Goal: Transaction & Acquisition: Purchase product/service

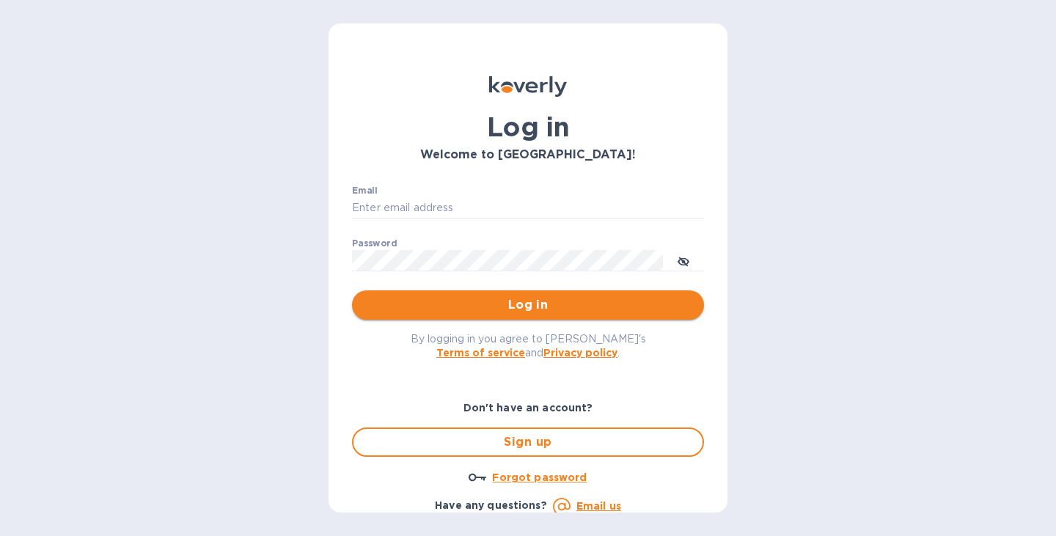
type input "jon@legendaustralia.com"
click at [625, 304] on span "Log in" at bounding box center [528, 305] width 328 height 18
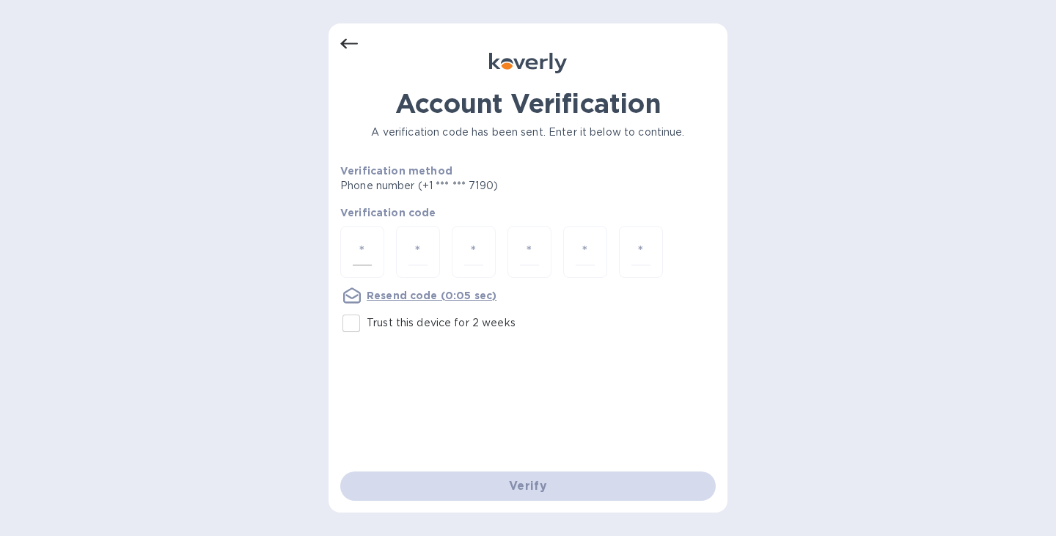
click at [345, 254] on div at bounding box center [362, 252] width 44 height 52
type input "2"
type input "9"
type input "0"
type input "7"
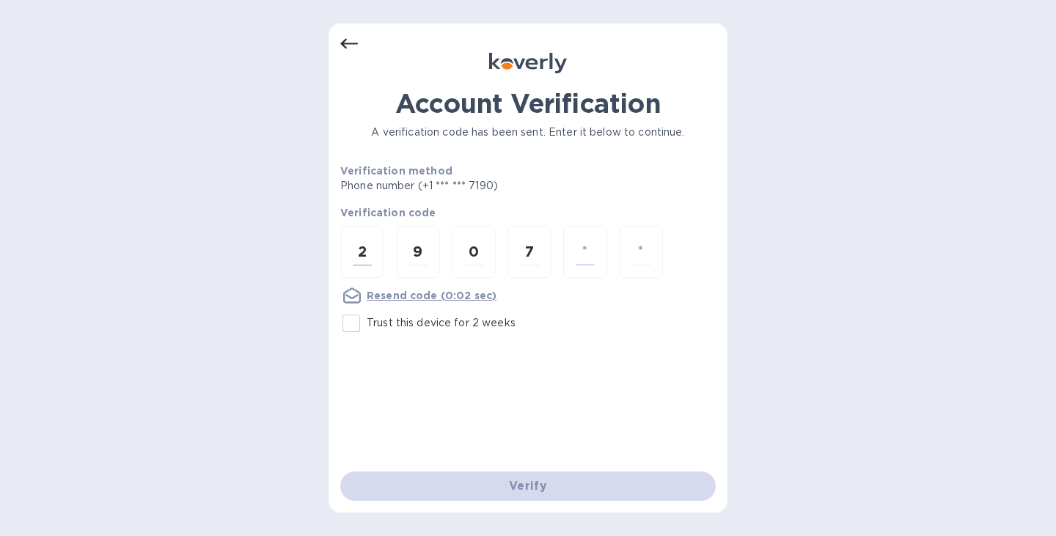
type input "5"
type input "6"
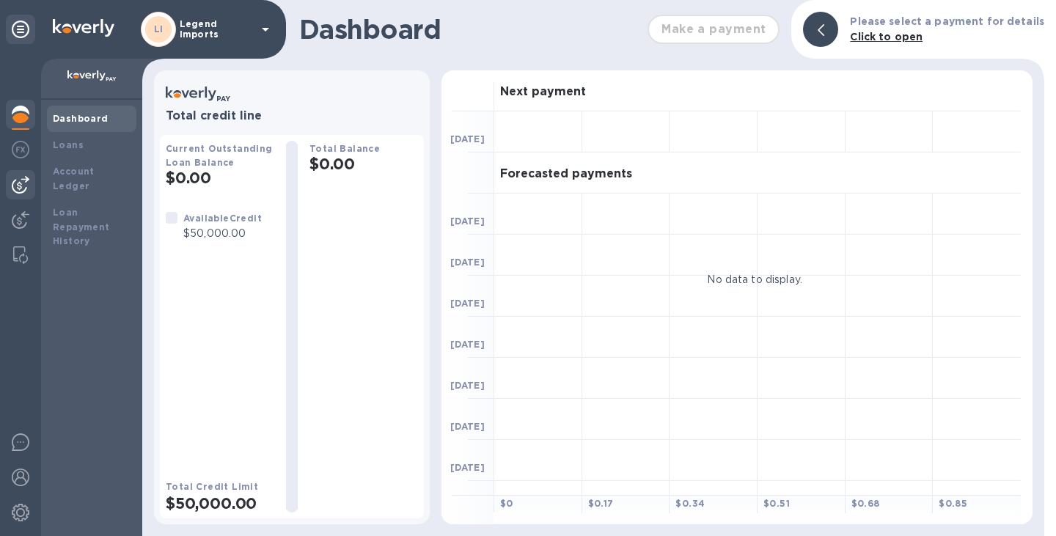
click at [18, 187] on img at bounding box center [21, 185] width 18 height 18
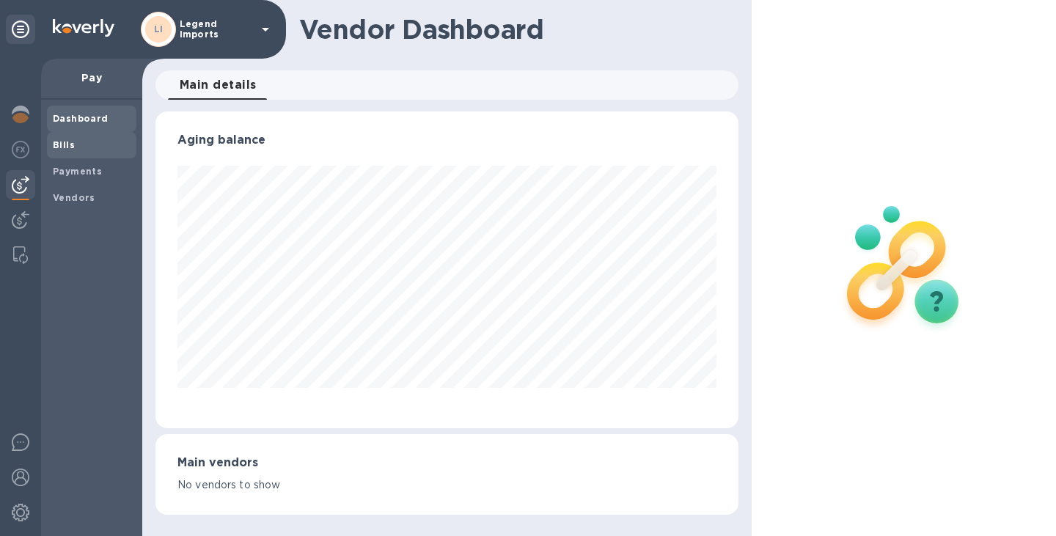
scroll to position [317, 583]
click at [80, 150] on span "Bills" at bounding box center [92, 145] width 78 height 15
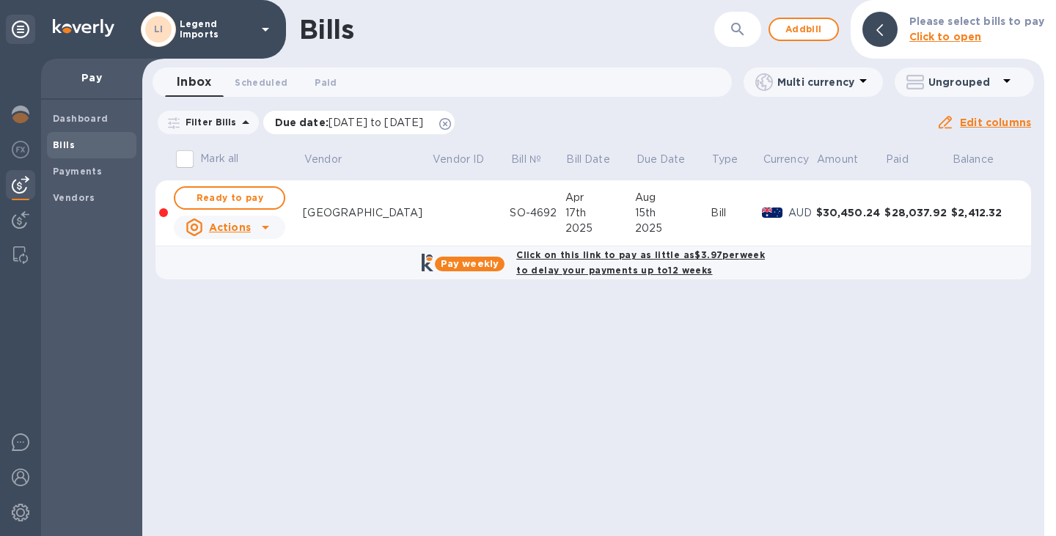
click at [451, 121] on icon at bounding box center [445, 124] width 12 height 12
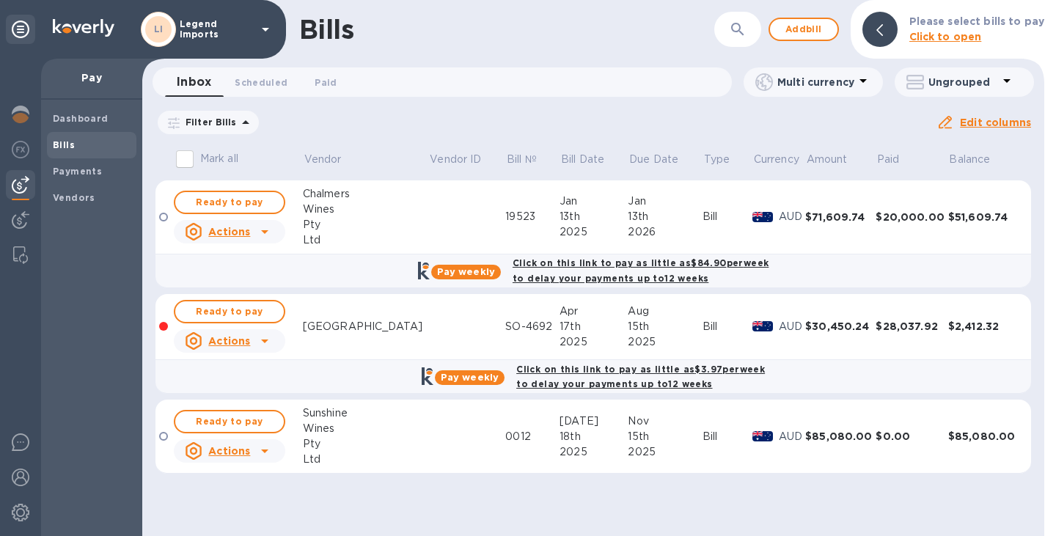
click at [380, 434] on div "Wines" at bounding box center [366, 428] width 126 height 15
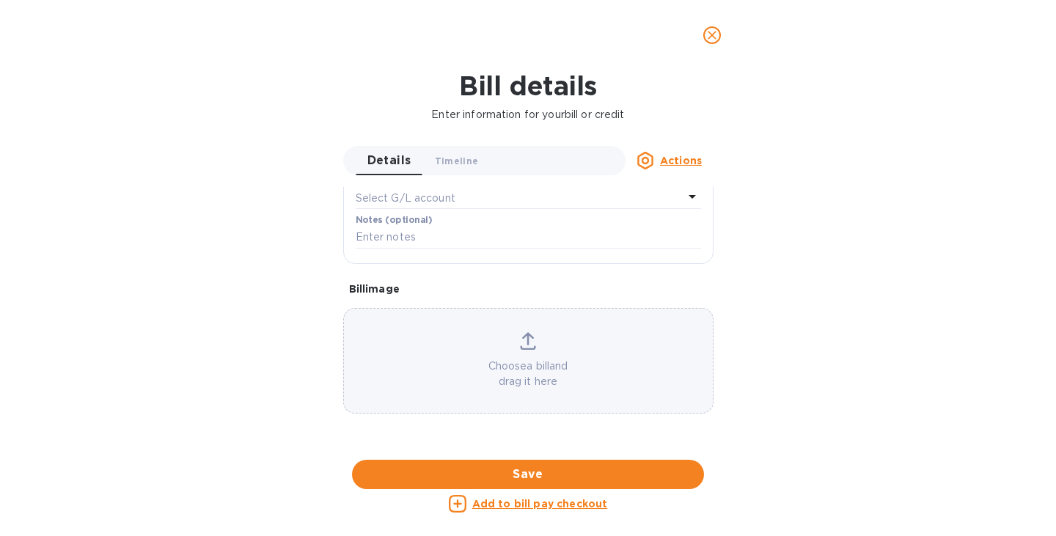
scroll to position [639, 0]
click at [535, 503] on u "Add to bill pay checkout" at bounding box center [540, 504] width 136 height 12
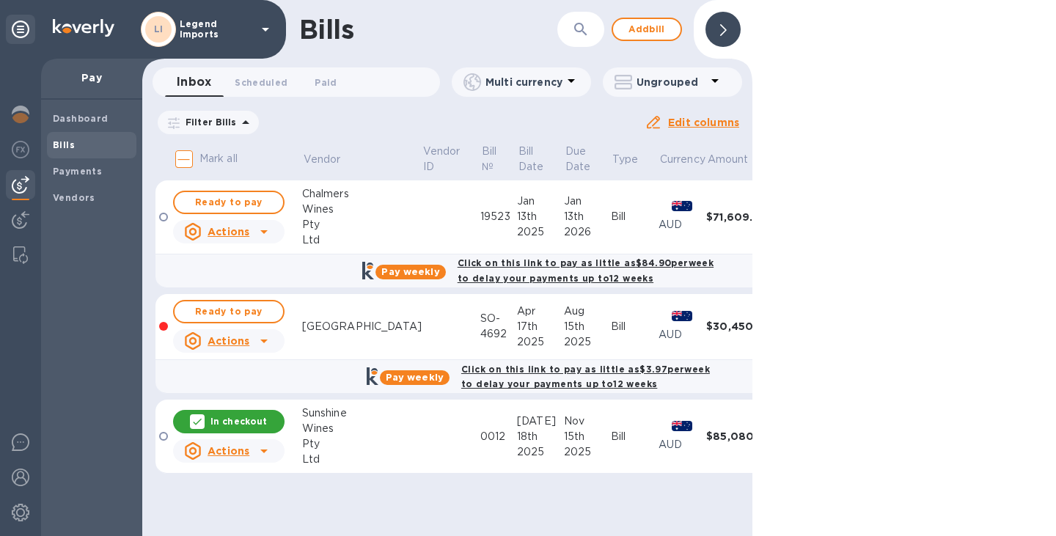
scroll to position [342, 0]
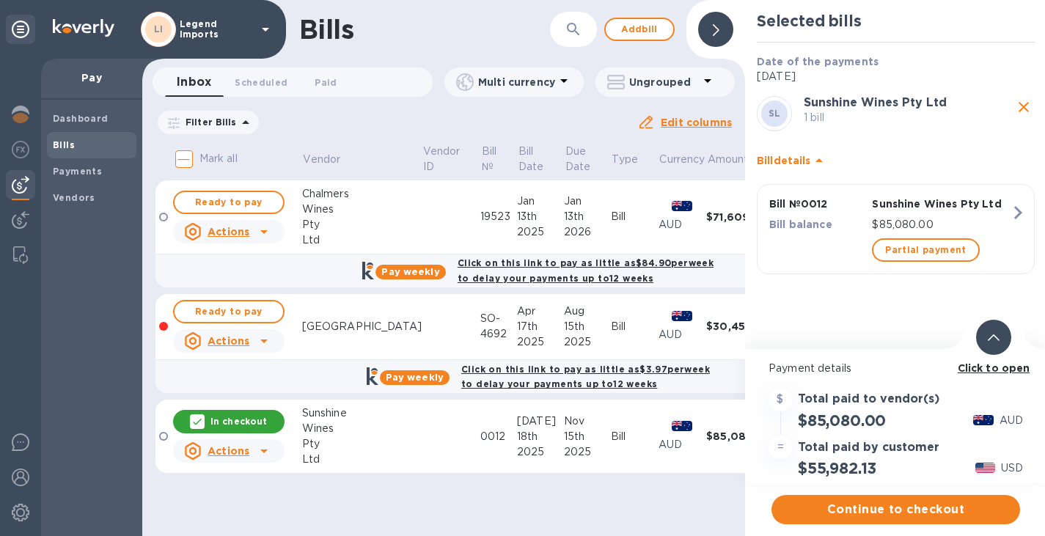
click at [918, 284] on div "Bill № 0012 Sunshine Wines Pty Ltd Bill balance $85,080.00 Partial payment" at bounding box center [896, 232] width 290 height 109
click at [929, 241] on span "Partial payment" at bounding box center [925, 250] width 81 height 18
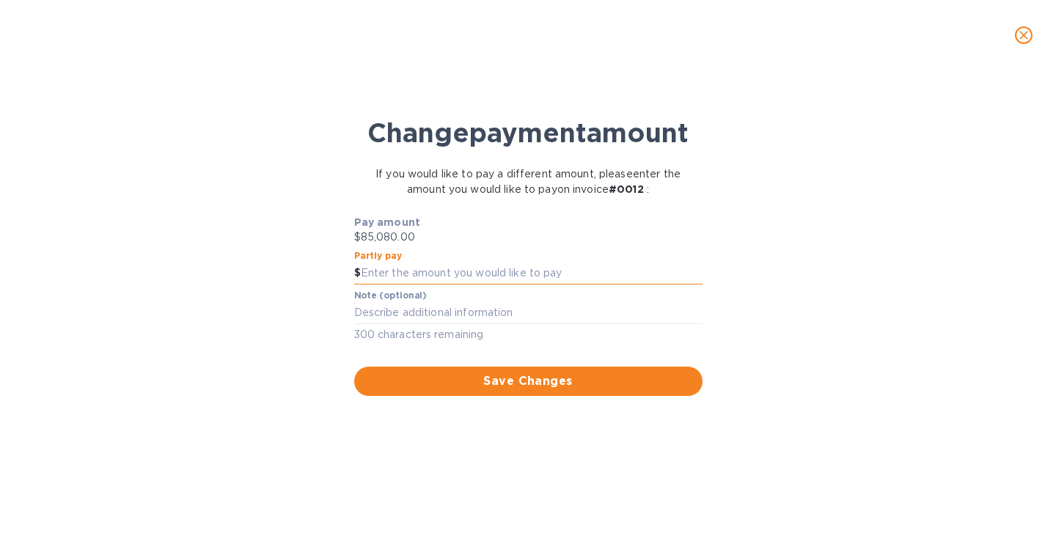
click at [573, 284] on input "text" at bounding box center [532, 273] width 342 height 22
paste input "56,464.76"
type input "56,464.76"
click at [578, 390] on span "Save Changes" at bounding box center [528, 381] width 325 height 18
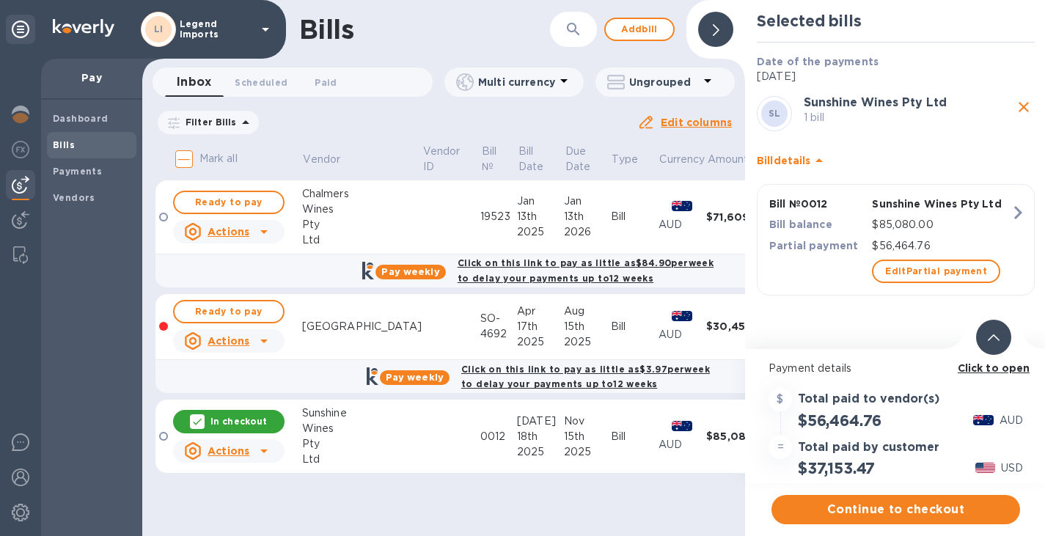
click at [984, 365] on b "Click to open" at bounding box center [993, 368] width 73 height 12
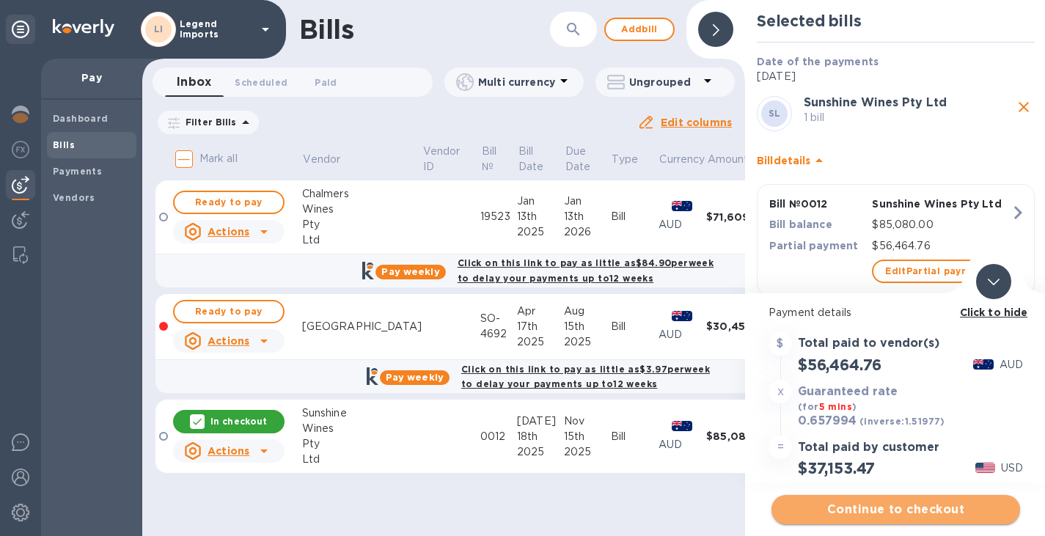
click at [876, 512] on span "Continue to checkout" at bounding box center [895, 510] width 225 height 18
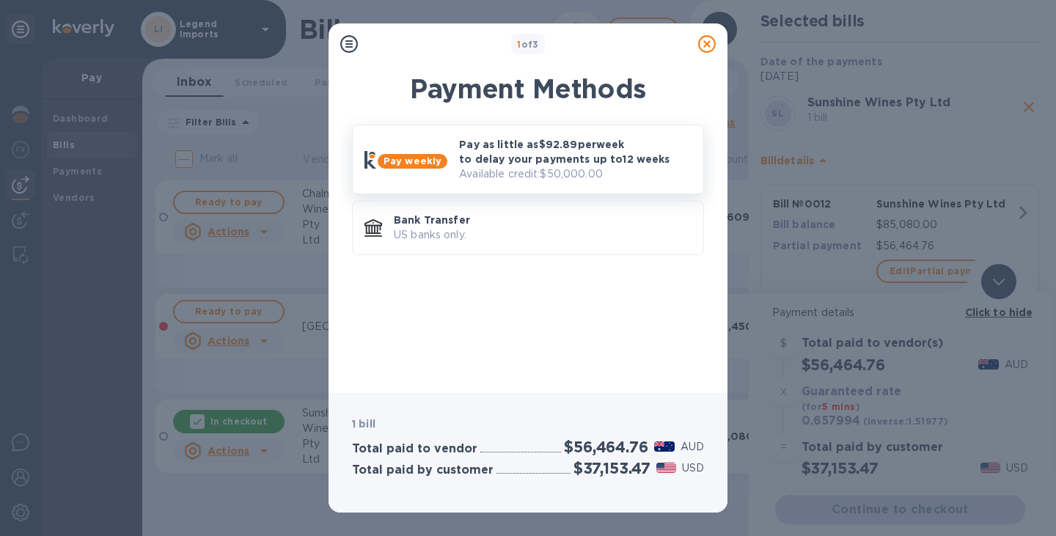
click at [570, 161] on p "Pay as little as $92.89 per week to delay your payments up to 12 weeks" at bounding box center [575, 151] width 232 height 29
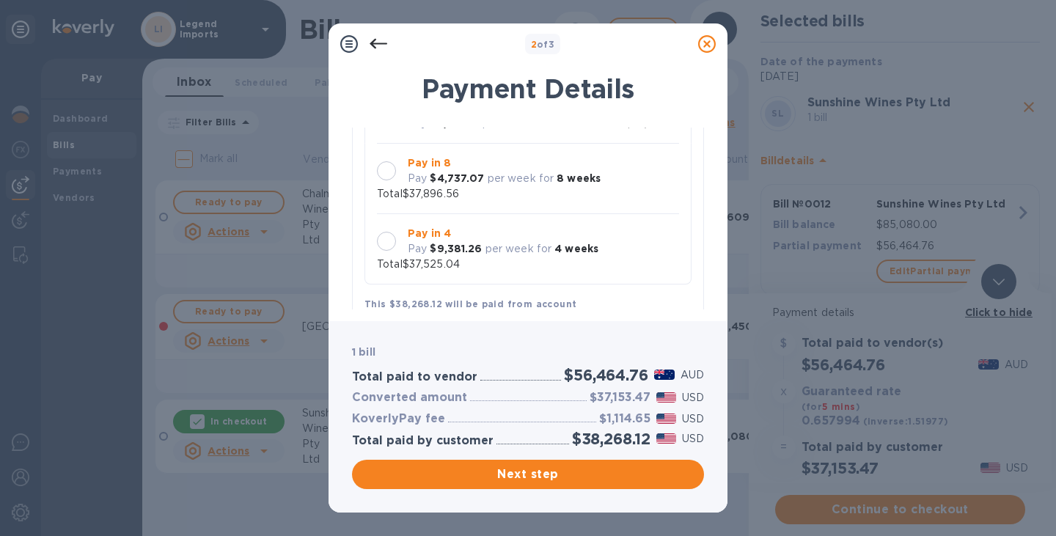
scroll to position [172, 0]
click at [595, 235] on div "Pay in 4 Pay $9,381.26 per week for 4 weeks" at bounding box center [503, 239] width 202 height 43
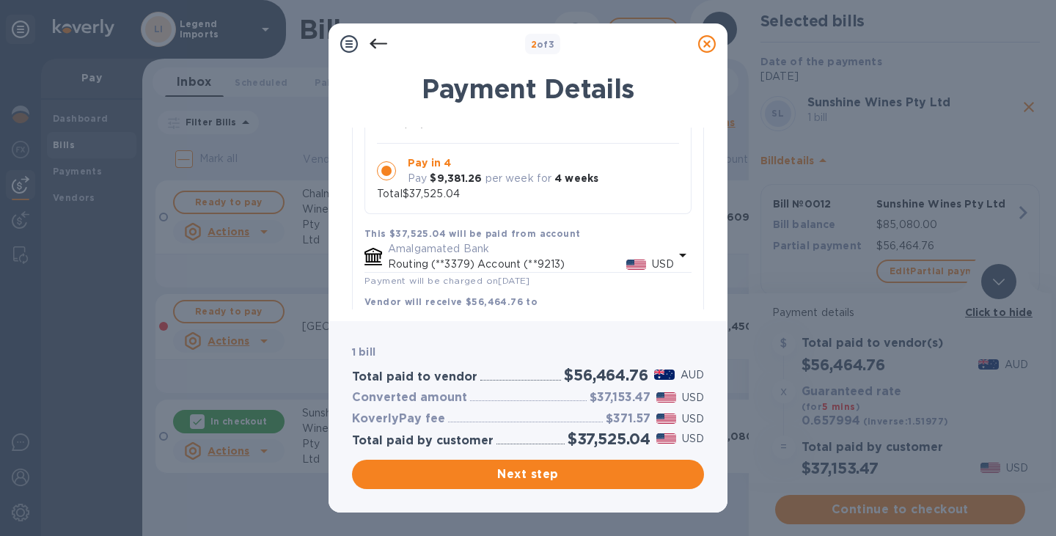
scroll to position [242, 0]
click at [493, 477] on span "Next step" at bounding box center [528, 474] width 328 height 18
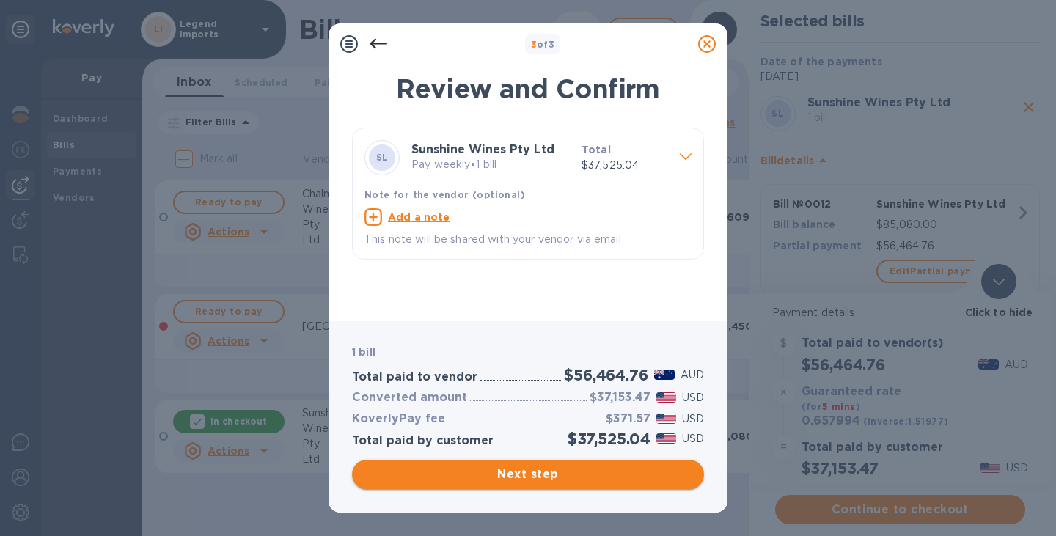
click at [541, 472] on span "Next step" at bounding box center [528, 474] width 328 height 18
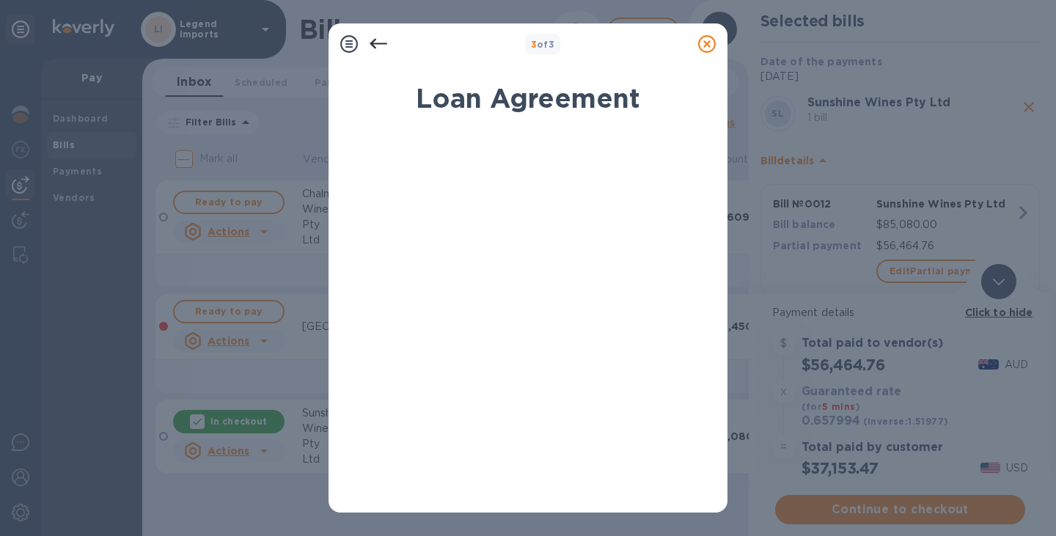
scroll to position [283, 0]
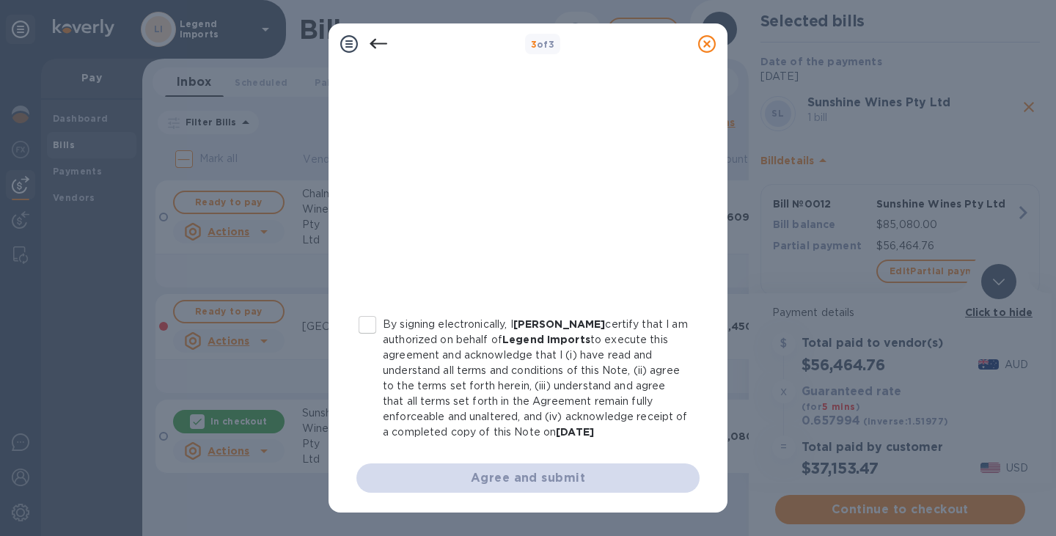
click at [367, 324] on input "By signing electronically, I [PERSON_NAME] certify that I am authorized on beha…" at bounding box center [367, 324] width 31 height 31
checkbox input "true"
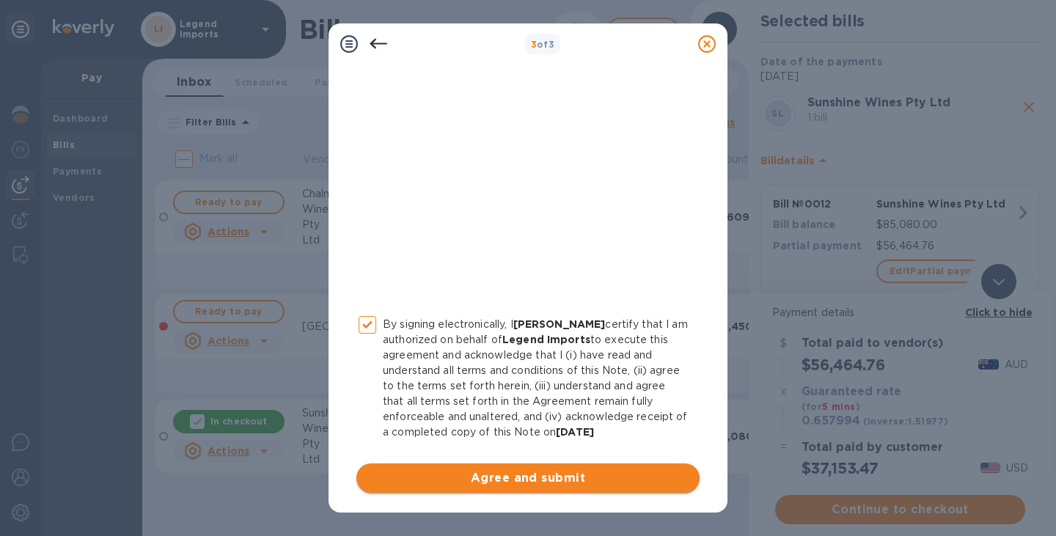
click at [524, 484] on span "Agree and submit" at bounding box center [528, 478] width 320 height 18
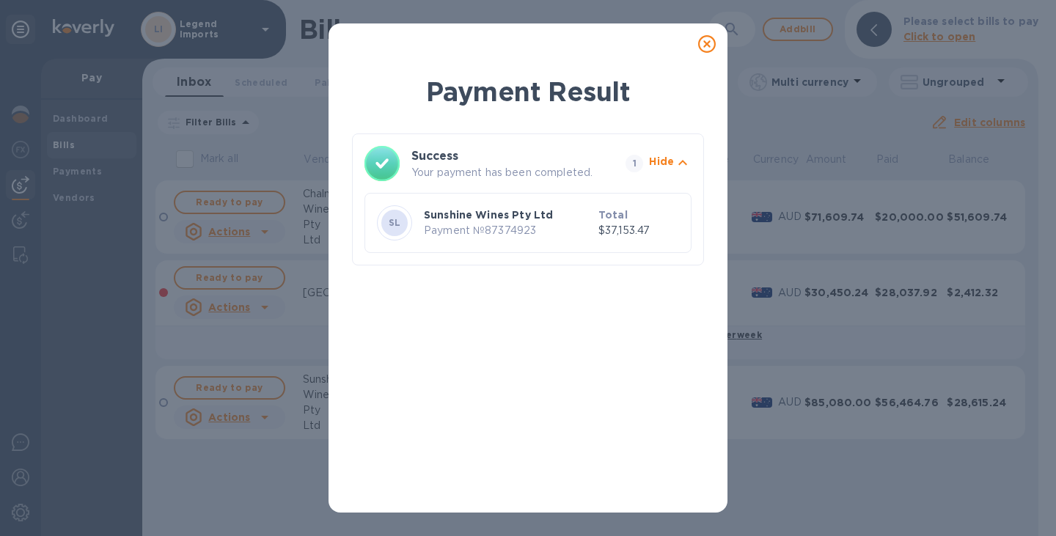
click at [704, 45] on icon at bounding box center [707, 44] width 18 height 18
